Goal: Task Accomplishment & Management: Use online tool/utility

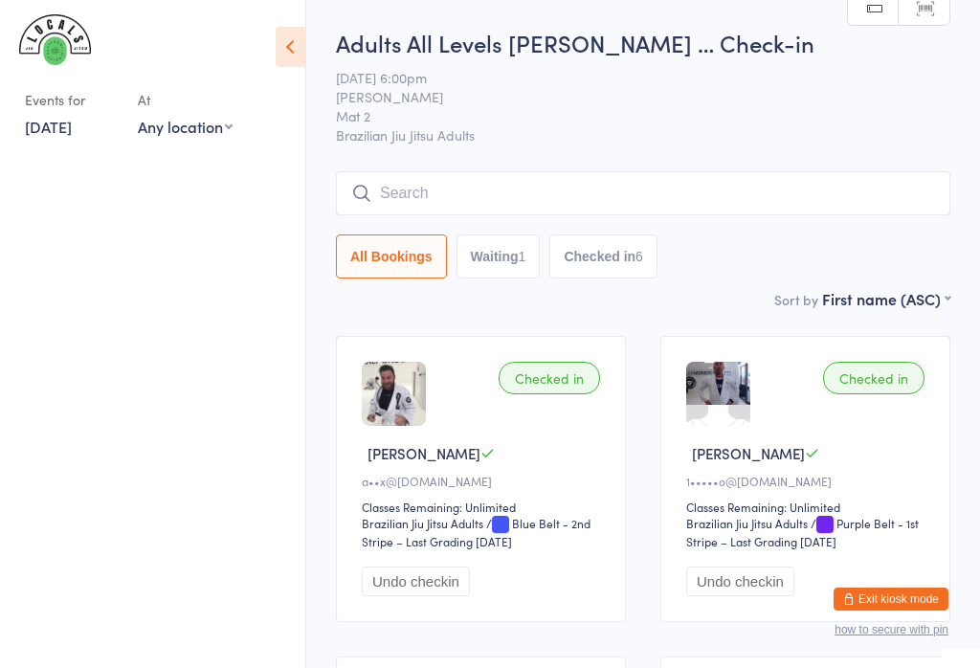
scroll to position [56, 0]
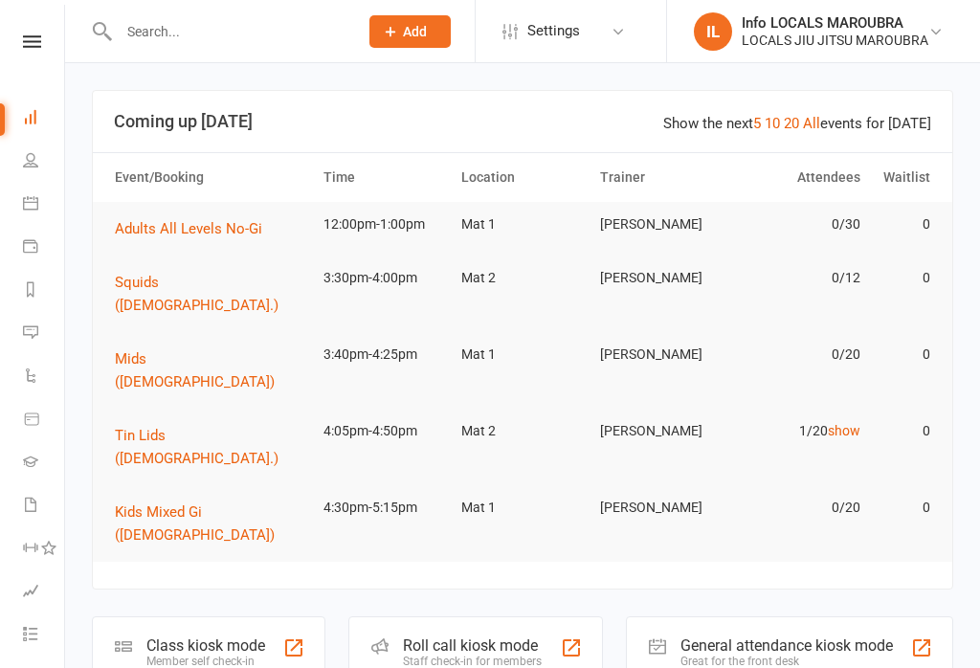
scroll to position [234, 2]
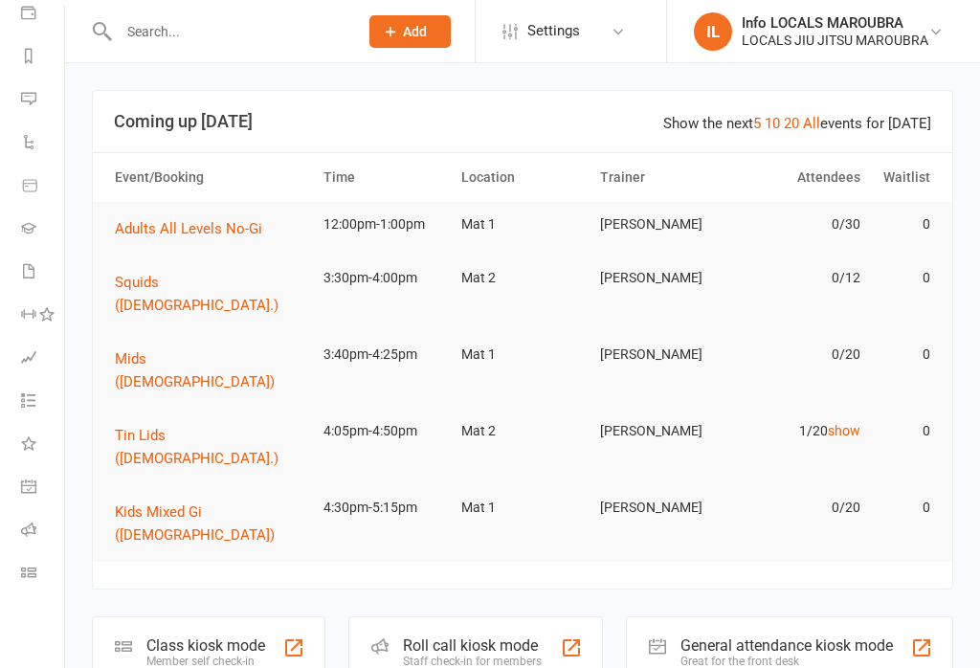
click at [42, 584] on link "Class check-in" at bounding box center [42, 574] width 43 height 43
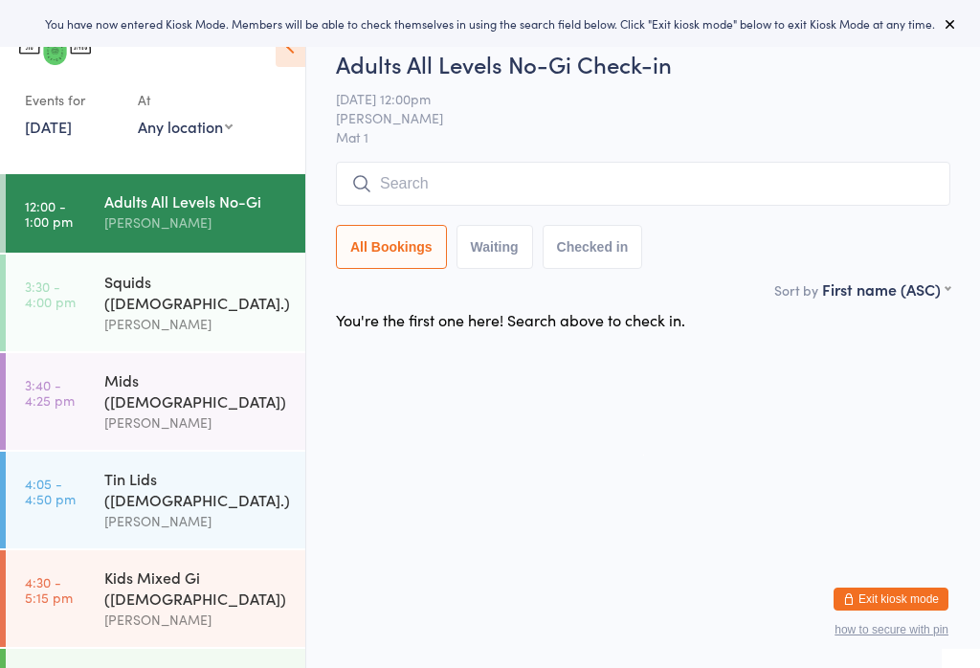
click at [511, 168] on input "search" at bounding box center [643, 184] width 615 height 44
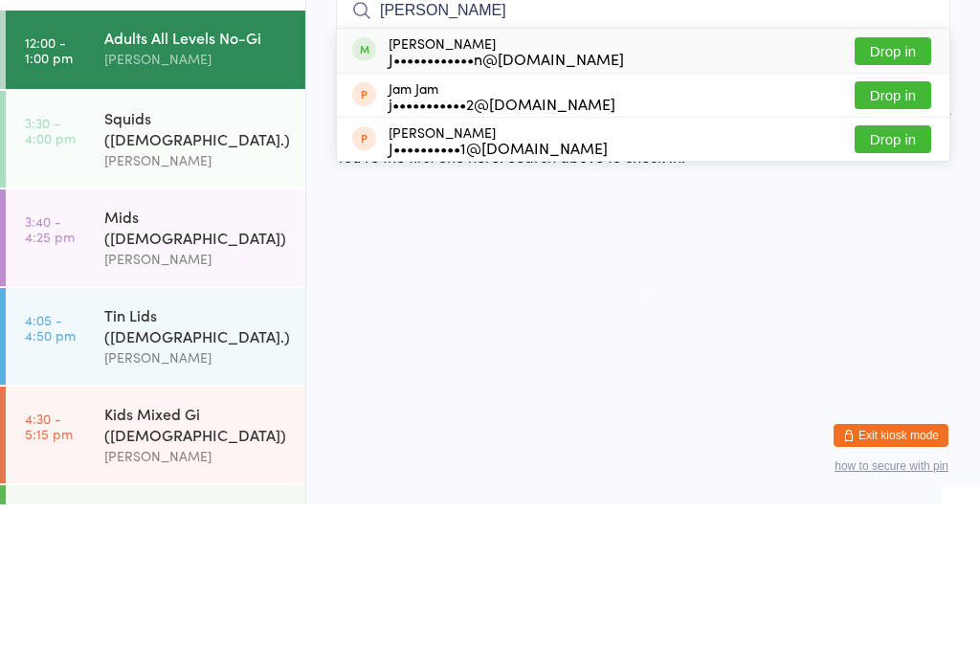
type input "Jared"
click at [899, 201] on button "Drop in" at bounding box center [893, 215] width 77 height 28
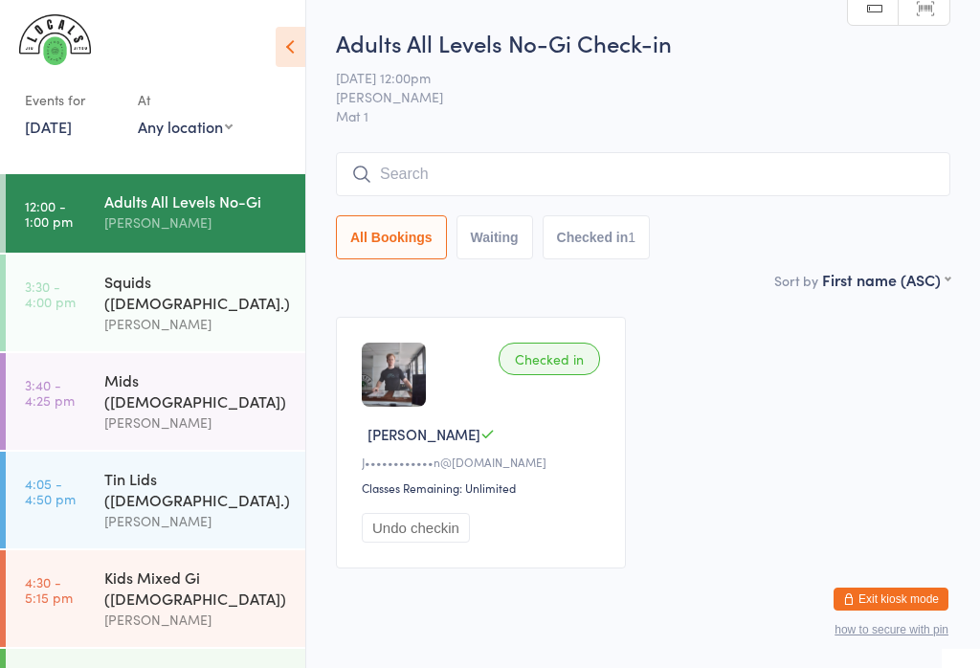
click at [907, 155] on input "search" at bounding box center [643, 174] width 615 height 44
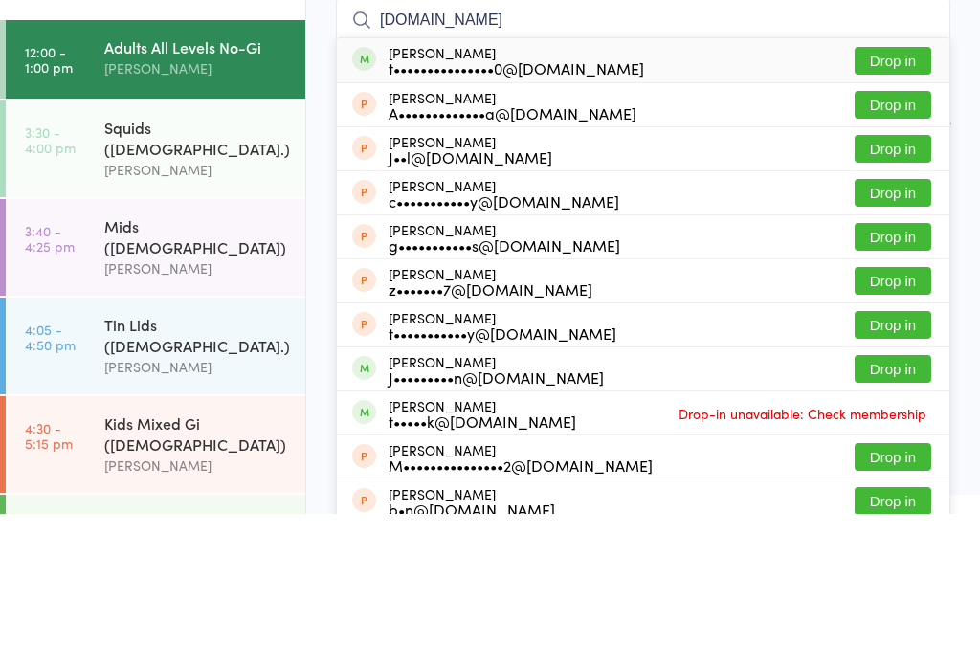
type input "Thomas.mu"
click at [907, 201] on button "Drop in" at bounding box center [893, 215] width 77 height 28
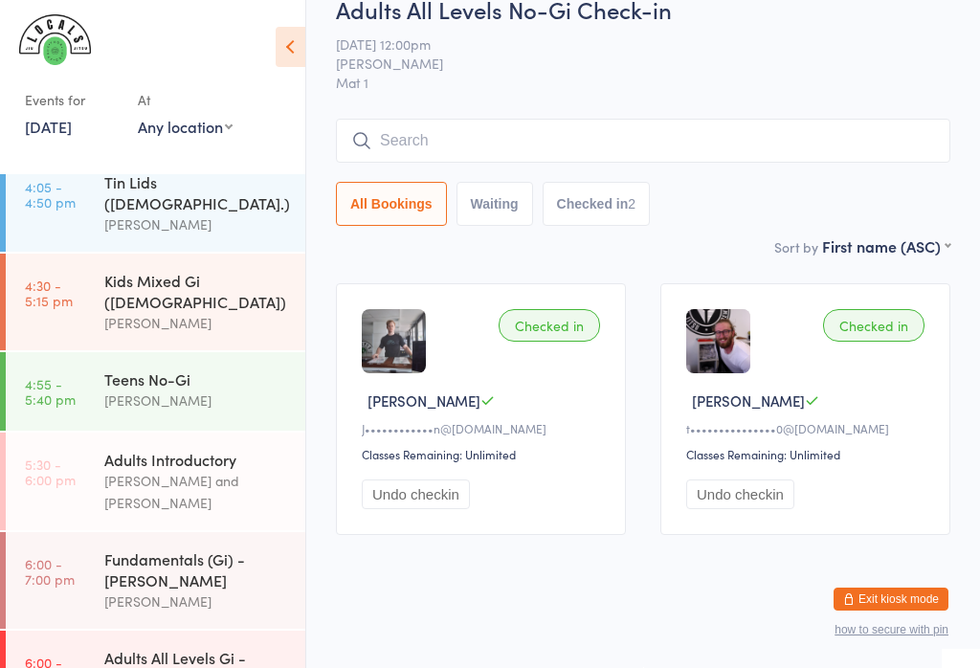
scroll to position [295, 0]
